Goal: Navigation & Orientation: Find specific page/section

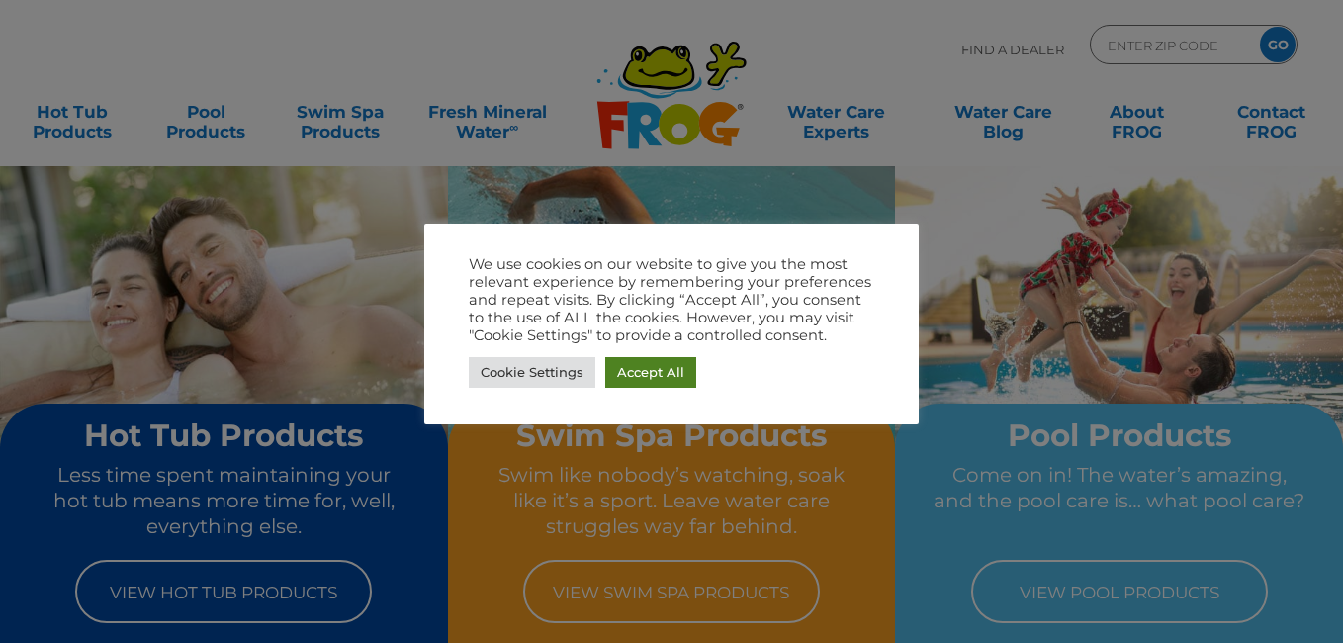
click at [651, 377] on link "Accept All" at bounding box center [650, 372] width 91 height 31
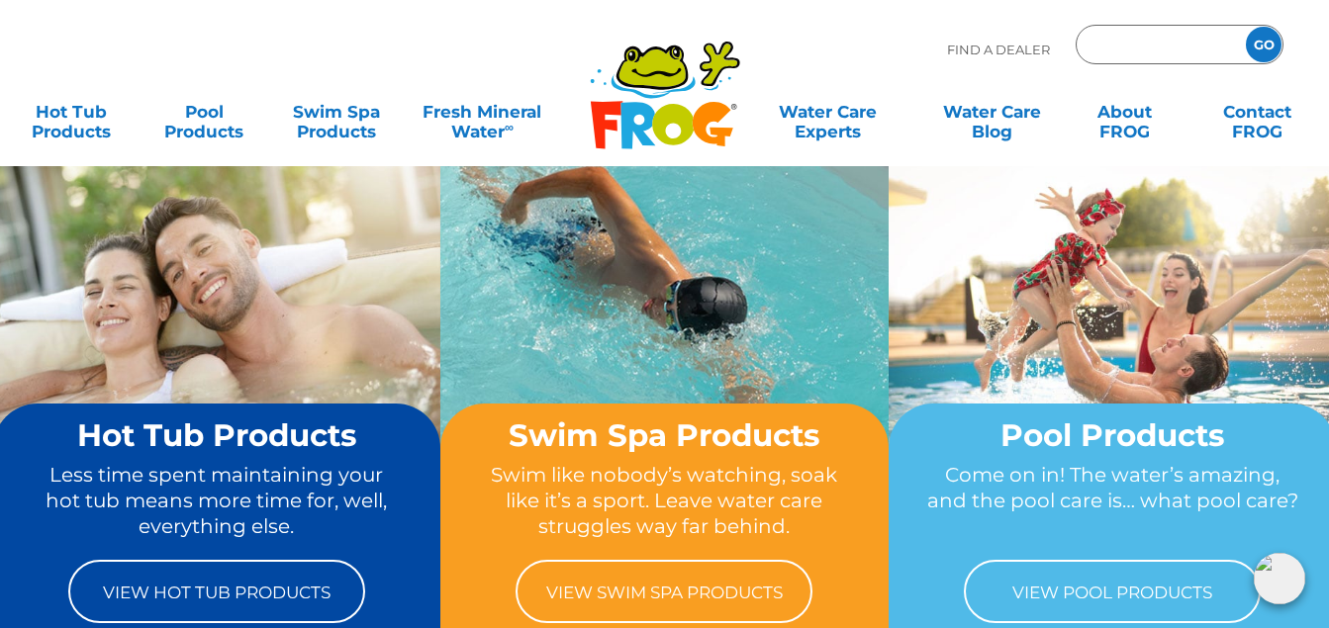
click at [1094, 41] on input "Zip Code Form" at bounding box center [1158, 45] width 134 height 29
type input "61071"
click at [1265, 47] on input "GO" at bounding box center [1264, 45] width 36 height 36
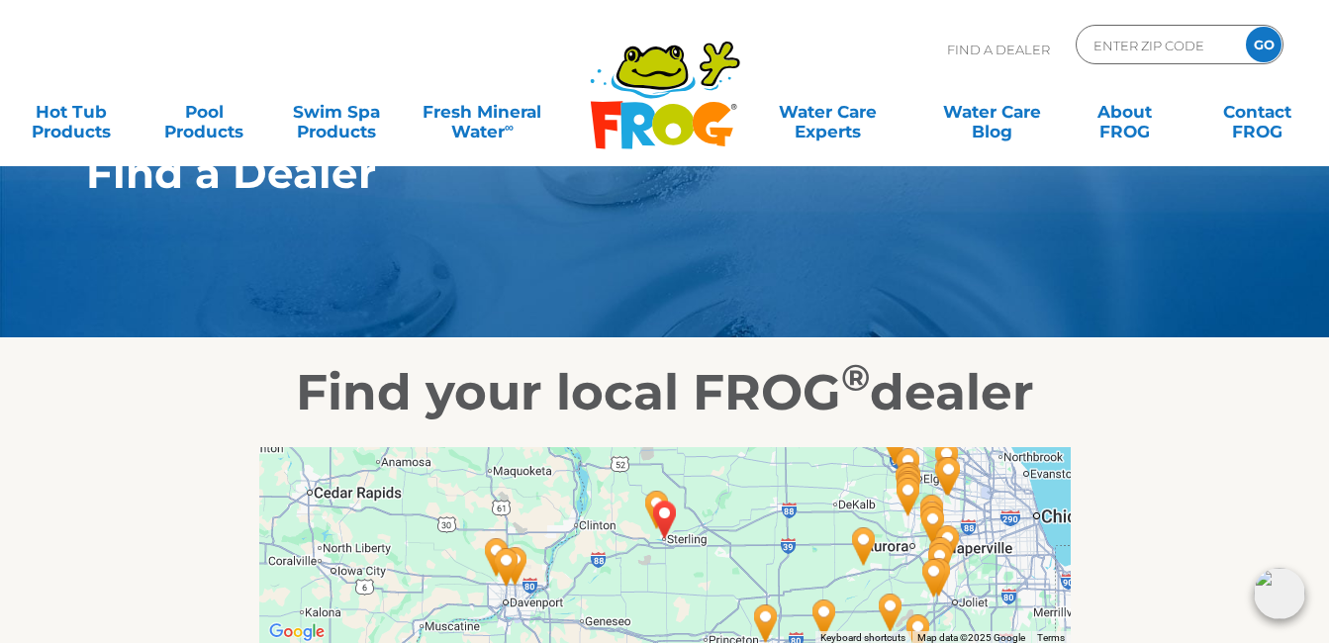
scroll to position [99, 0]
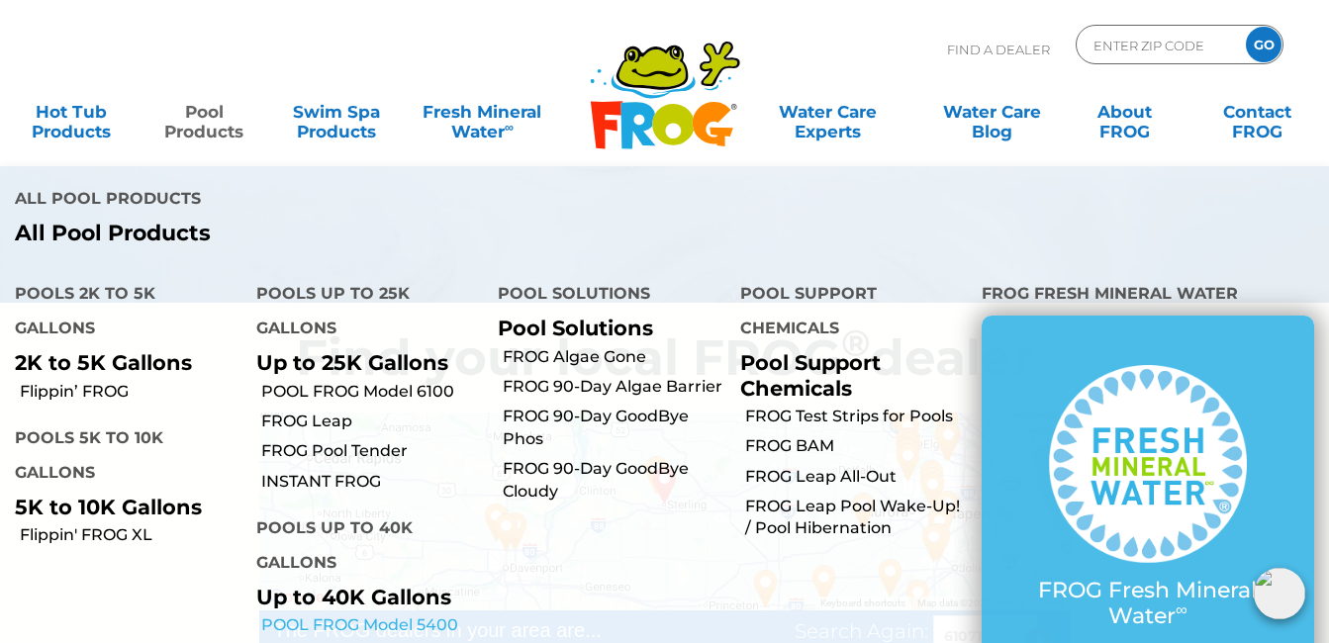
click at [383, 614] on link "POOL FROG Model 5400" at bounding box center [372, 625] width 222 height 22
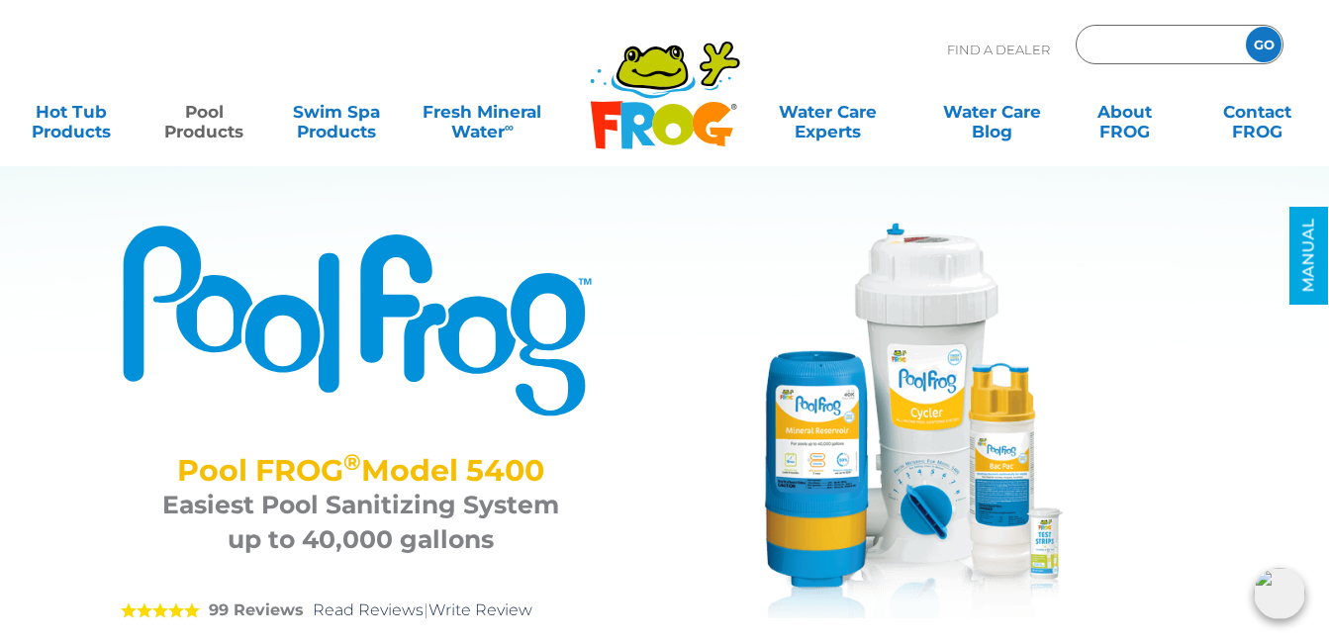
click at [1098, 46] on input "Zip Code Form" at bounding box center [1158, 45] width 134 height 29
type input "61071"
click at [1266, 48] on input "GO" at bounding box center [1264, 45] width 36 height 36
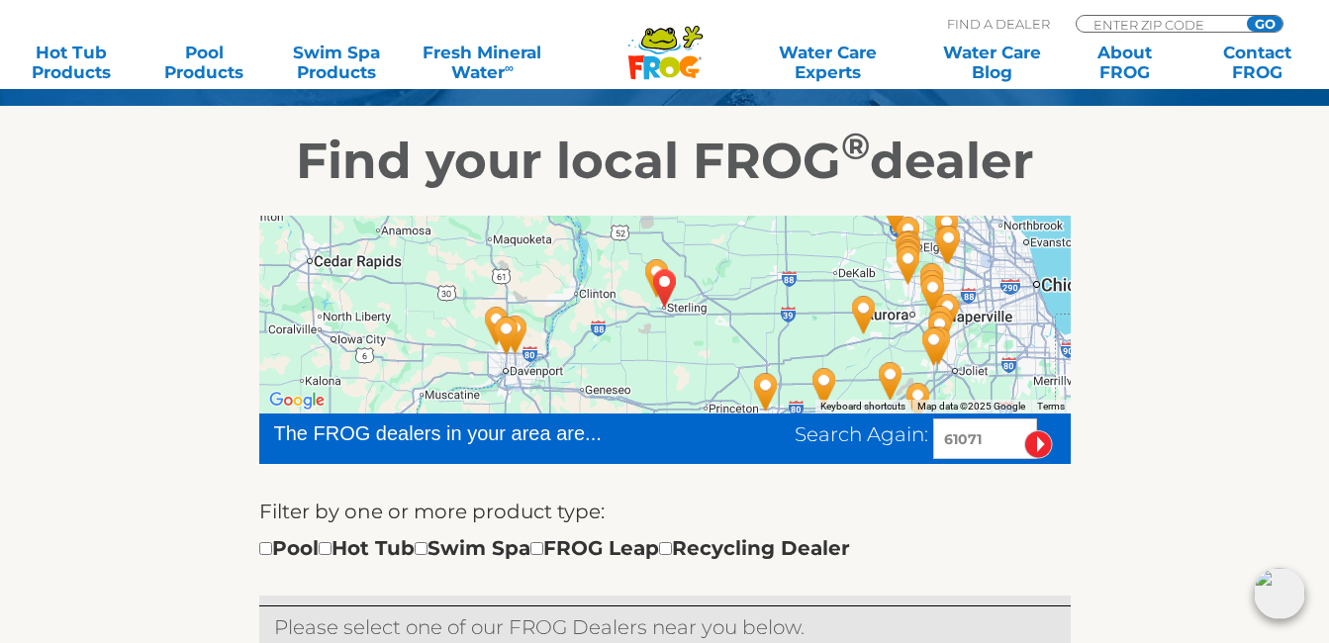
scroll to position [297, 0]
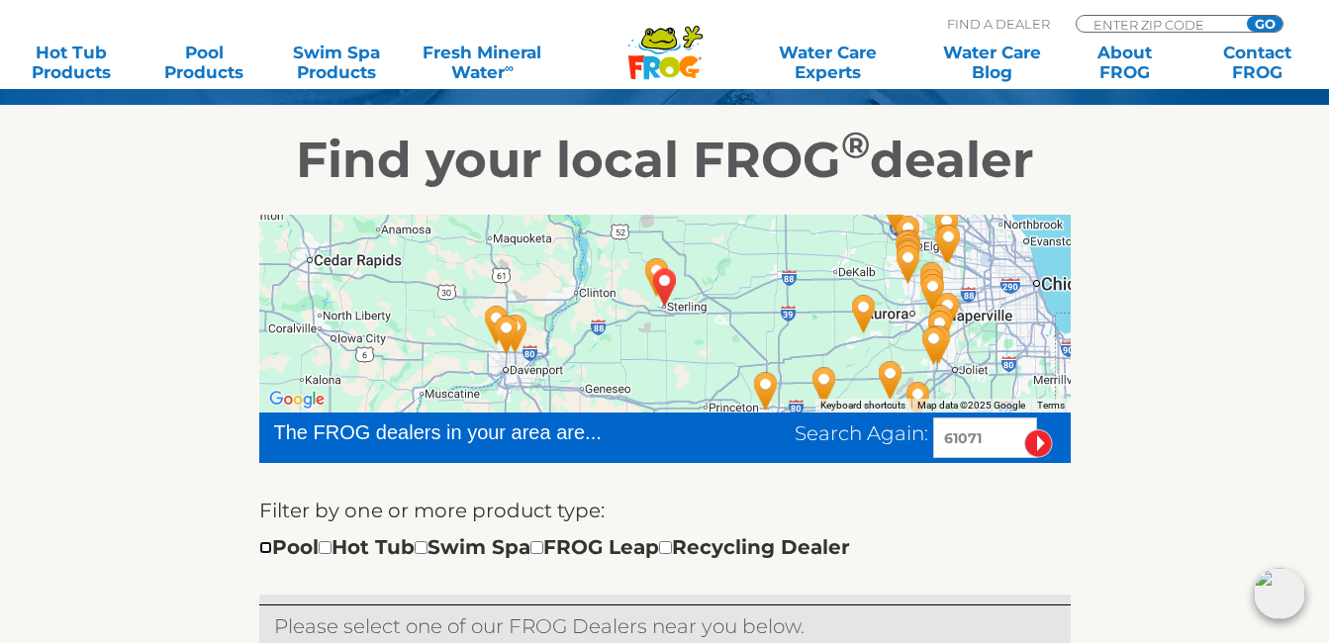
click at [262, 547] on input "checkbox" at bounding box center [265, 547] width 13 height 13
checkbox input "true"
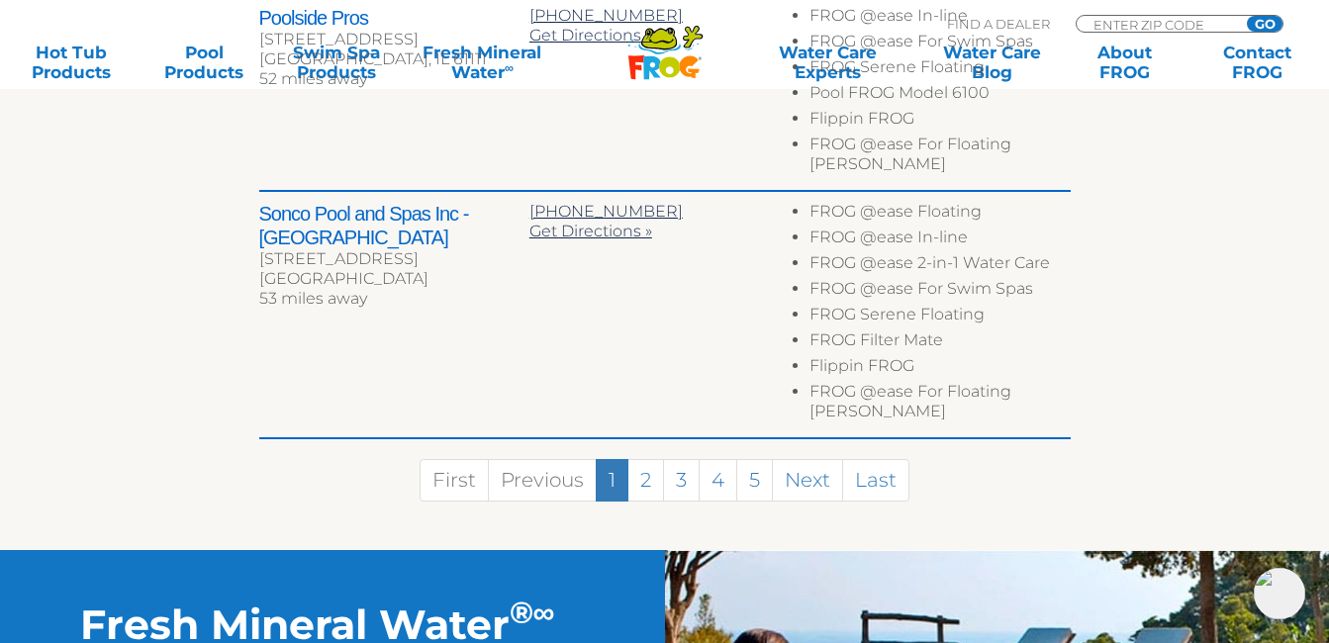
scroll to position [1498, 0]
